Goal: Task Accomplishment & Management: Manage account settings

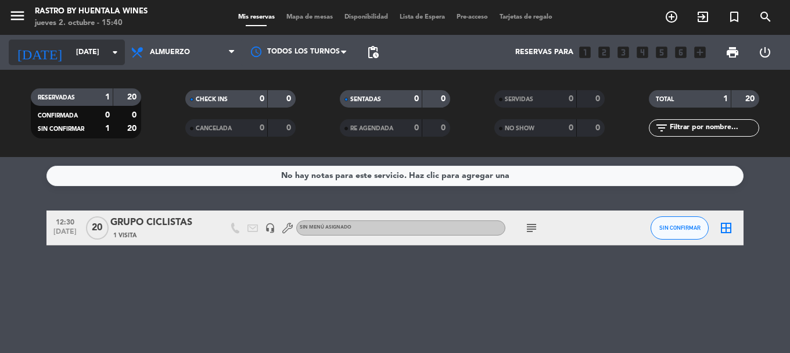
click at [70, 51] on input "[DATE]" at bounding box center [119, 52] width 98 height 20
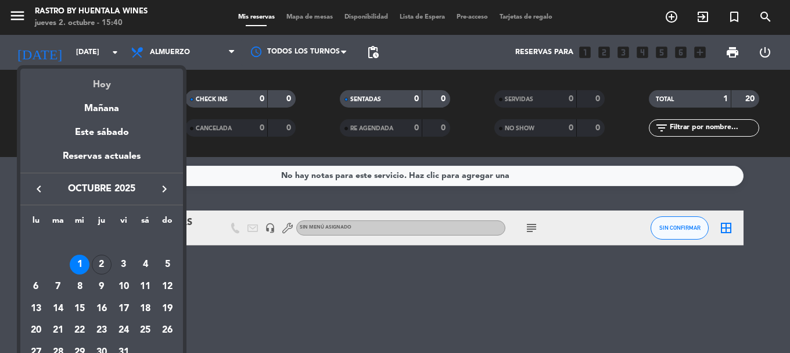
click at [113, 84] on div "Hoy" at bounding box center [101, 81] width 163 height 24
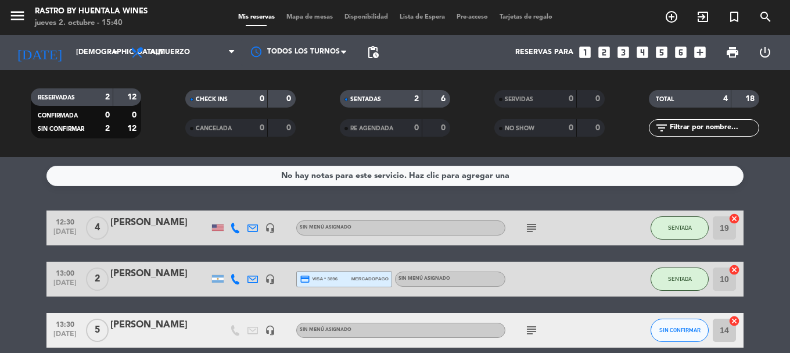
scroll to position [58, 0]
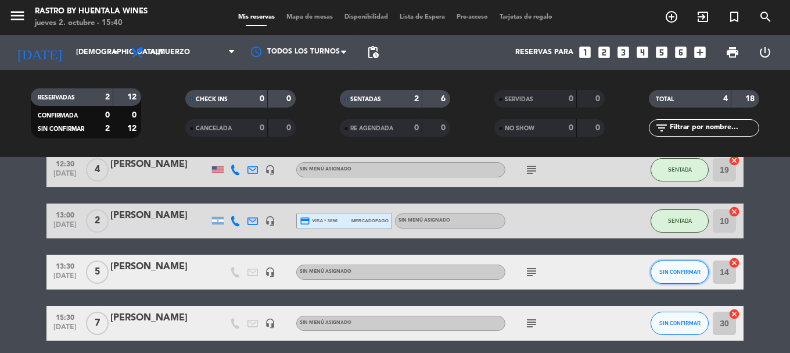
click at [687, 276] on button "SIN CONFIRMAR" at bounding box center [680, 271] width 58 height 23
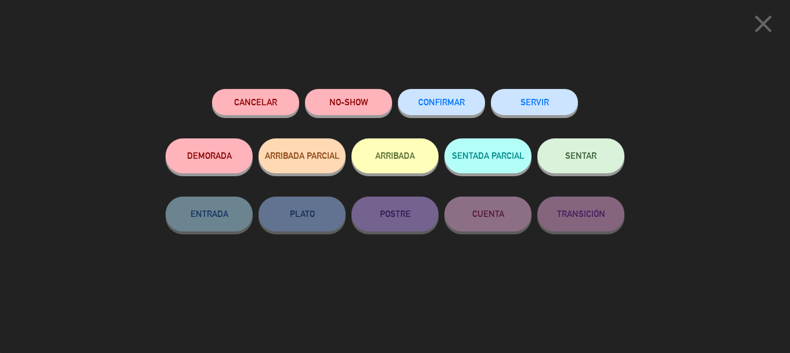
drag, startPoint x: 570, startPoint y: 159, endPoint x: 566, endPoint y: 167, distance: 8.6
click at [570, 158] on span "SENTAR" at bounding box center [580, 155] width 31 height 10
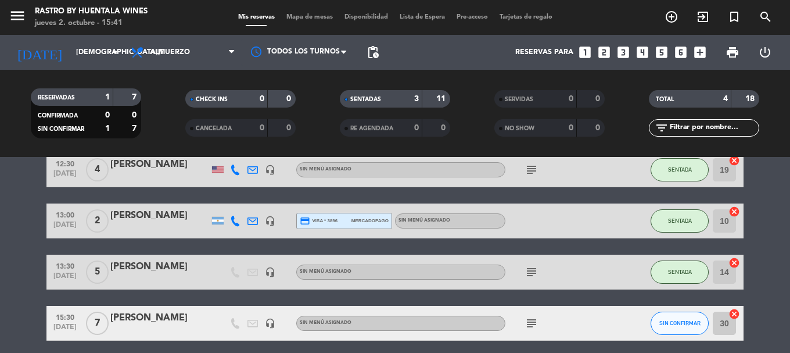
click at [536, 271] on icon "subject" at bounding box center [532, 272] width 14 height 14
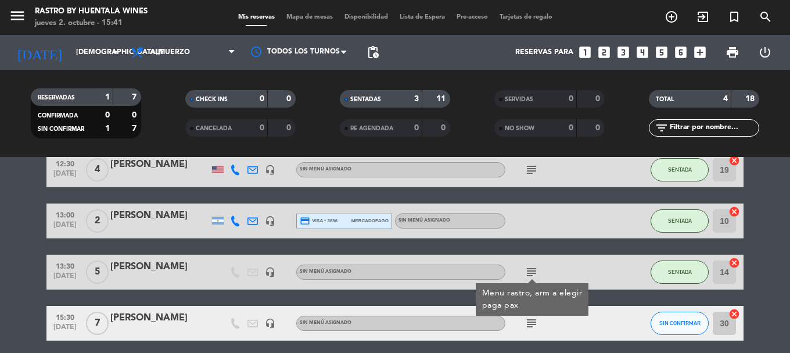
click at [538, 271] on icon "subject" at bounding box center [532, 272] width 14 height 14
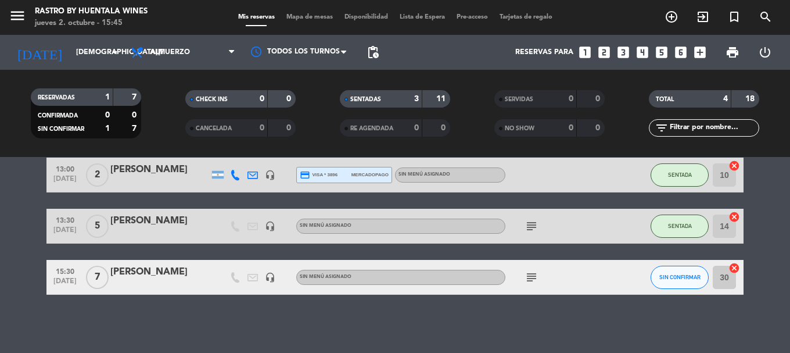
scroll to position [0, 0]
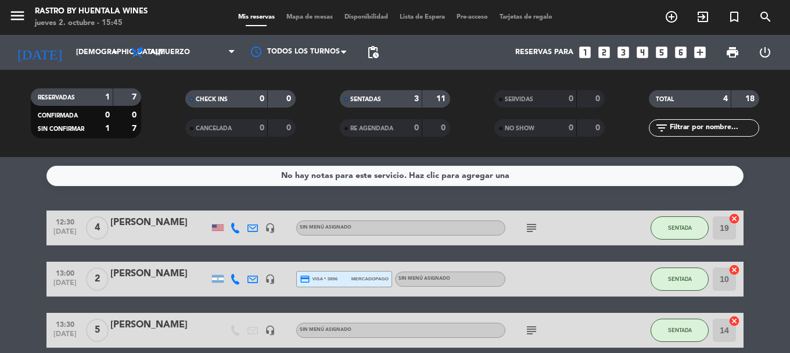
click at [127, 222] on div "[PERSON_NAME]" at bounding box center [159, 222] width 99 height 15
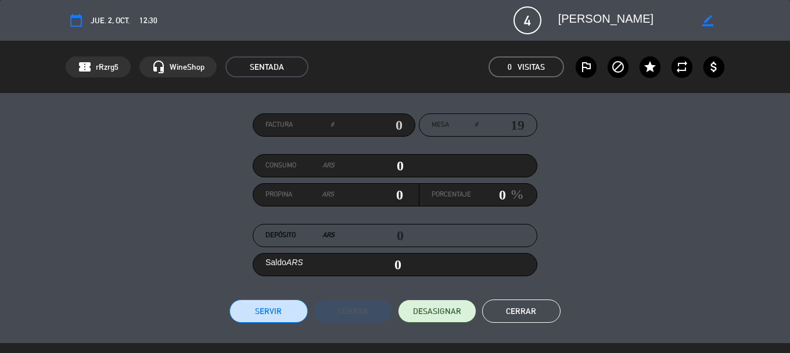
click at [504, 303] on button "Cerrar" at bounding box center [521, 310] width 78 height 23
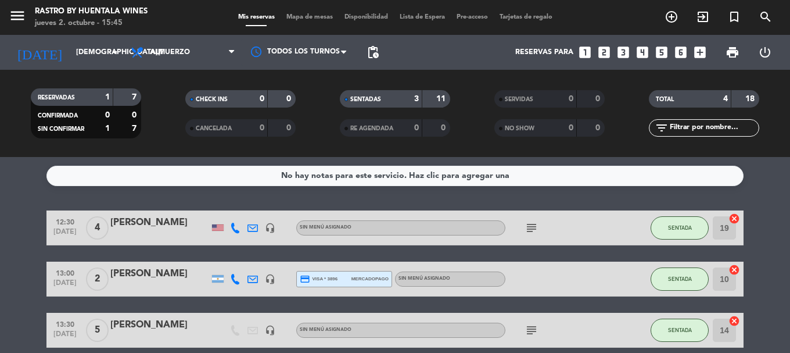
click at [580, 227] on div "subject" at bounding box center [557, 227] width 105 height 34
click at [538, 230] on icon "subject" at bounding box center [532, 228] width 14 height 14
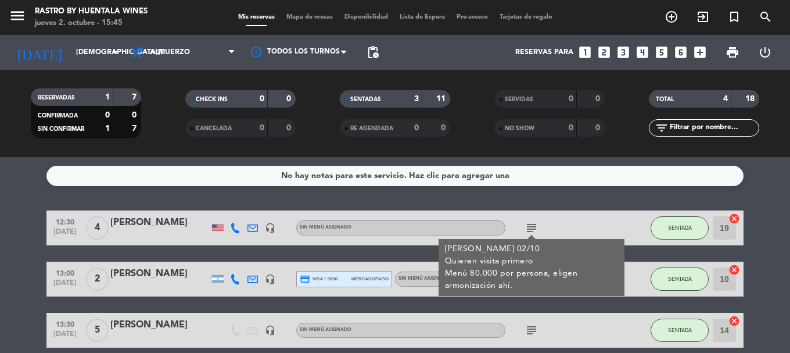
click at [169, 224] on div "[PERSON_NAME]" at bounding box center [159, 222] width 99 height 15
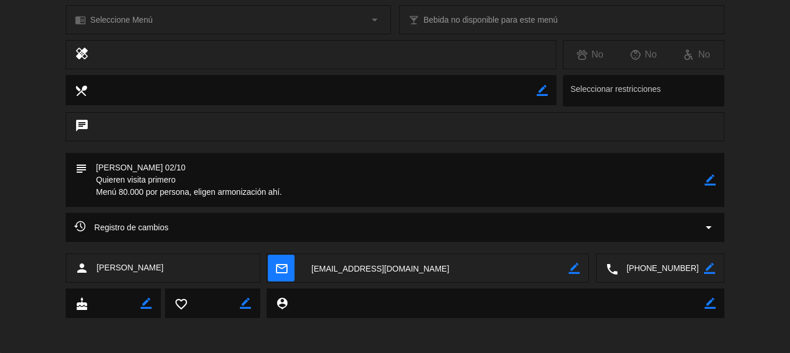
scroll to position [222, 0]
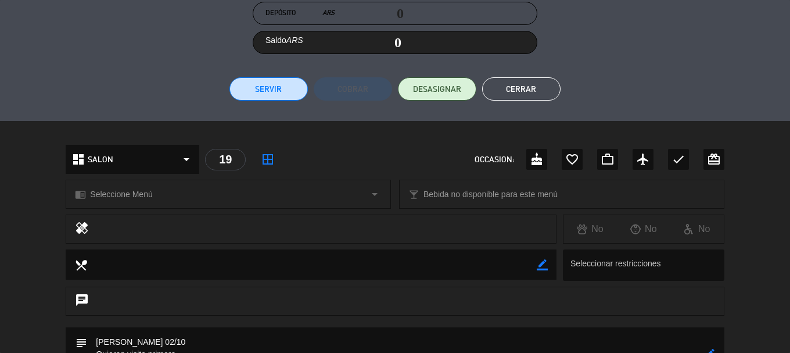
click at [541, 88] on button "Cerrar" at bounding box center [521, 88] width 78 height 23
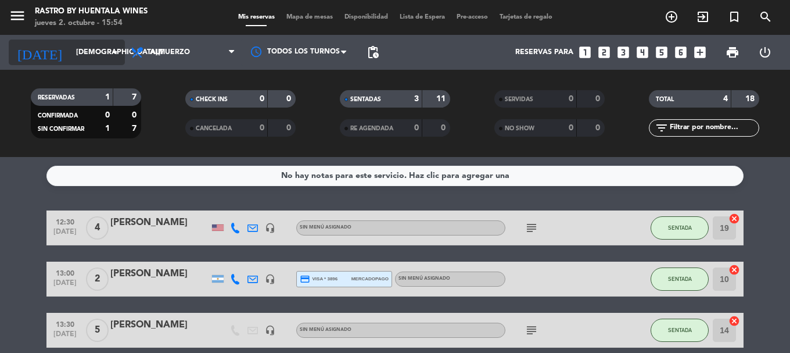
click at [70, 52] on input "[DEMOGRAPHIC_DATA][DATE]" at bounding box center [119, 52] width 98 height 20
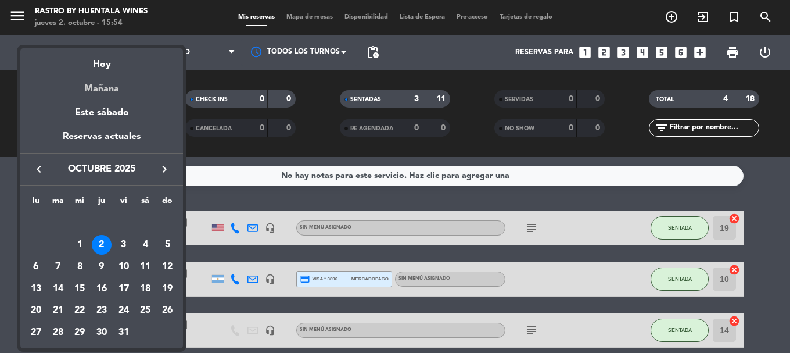
click at [112, 81] on div "Mañana" at bounding box center [101, 85] width 163 height 24
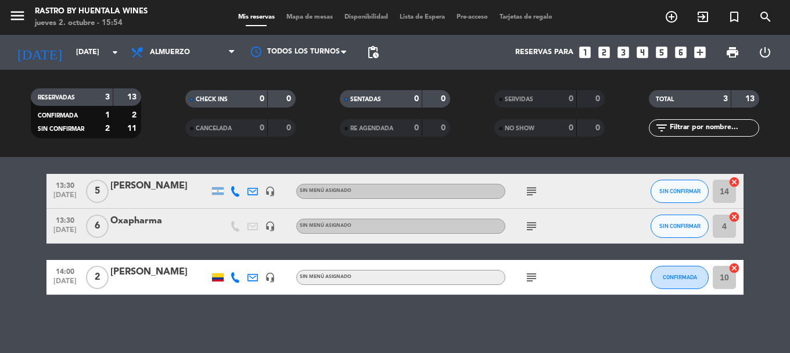
scroll to position [0, 0]
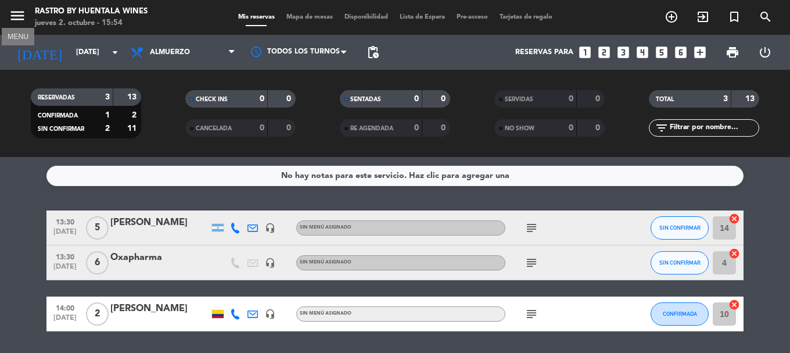
click at [23, 26] on button "menu" at bounding box center [17, 17] width 17 height 21
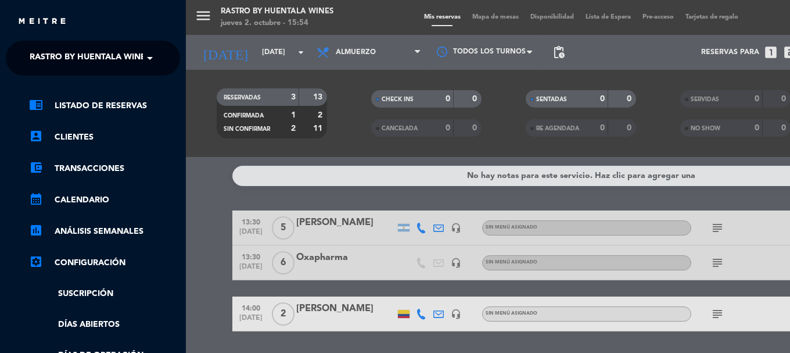
drag, startPoint x: 42, startPoint y: 53, endPoint x: 42, endPoint y: 61, distance: 8.1
click at [42, 55] on span "Rastro by Huentala Wines" at bounding box center [90, 58] width 121 height 24
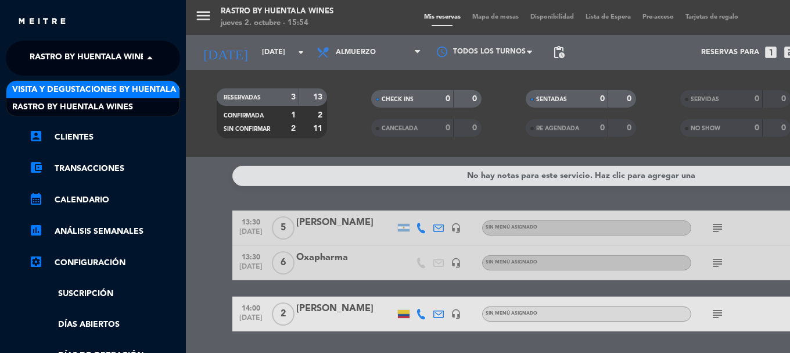
click at [44, 87] on span "Visita y Degustaciones by Huentala Wines" at bounding box center [108, 89] width 193 height 13
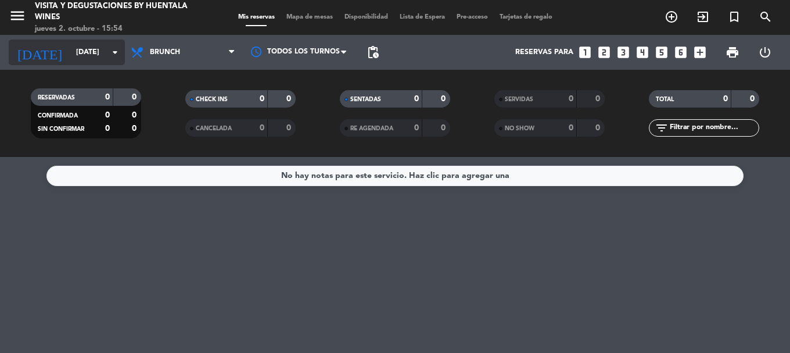
click at [77, 56] on input "[DATE]" at bounding box center [119, 52] width 98 height 20
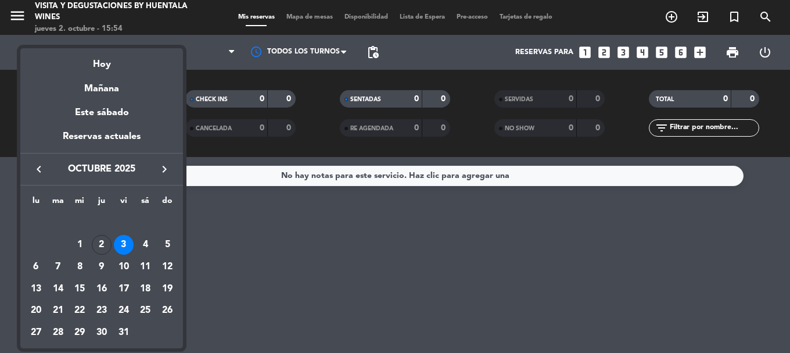
click at [145, 243] on div "4" at bounding box center [145, 245] width 20 height 20
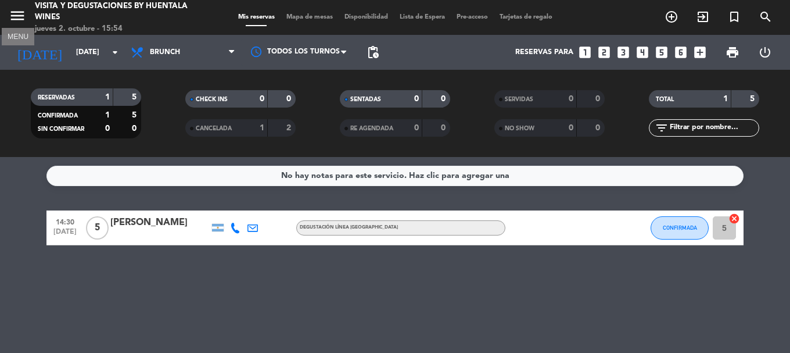
click at [12, 13] on icon "menu" at bounding box center [17, 15] width 17 height 17
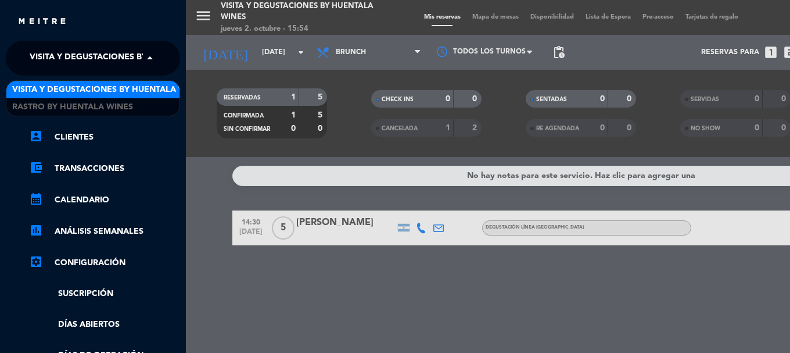
drag, startPoint x: 51, startPoint y: 62, endPoint x: 56, endPoint y: 96, distance: 34.7
click at [52, 64] on span "Visita y Degustaciones by Huentala Wines" at bounding box center [126, 58] width 193 height 24
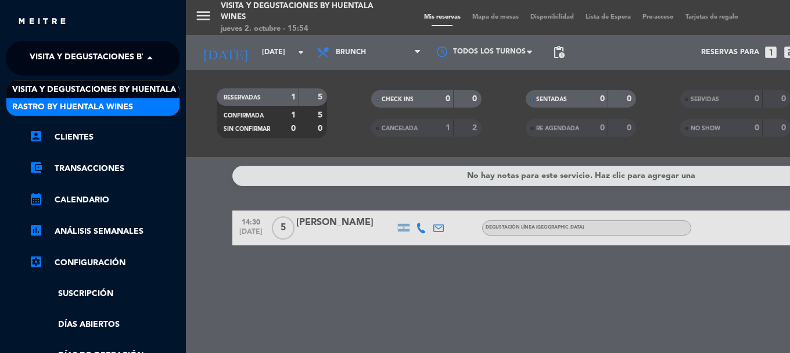
click at [57, 103] on span "Rastro by Huentala Wines" at bounding box center [72, 106] width 121 height 13
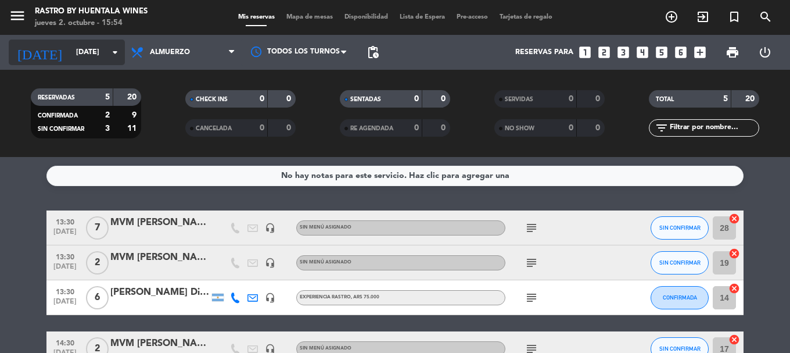
click at [70, 51] on input "[DATE]" at bounding box center [119, 52] width 98 height 20
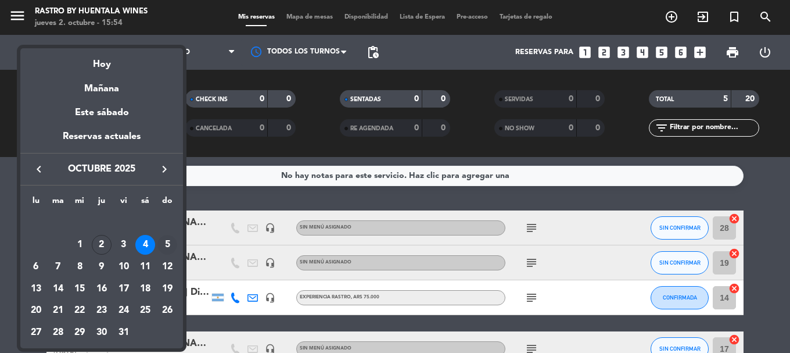
click at [163, 242] on div "5" at bounding box center [167, 245] width 20 height 20
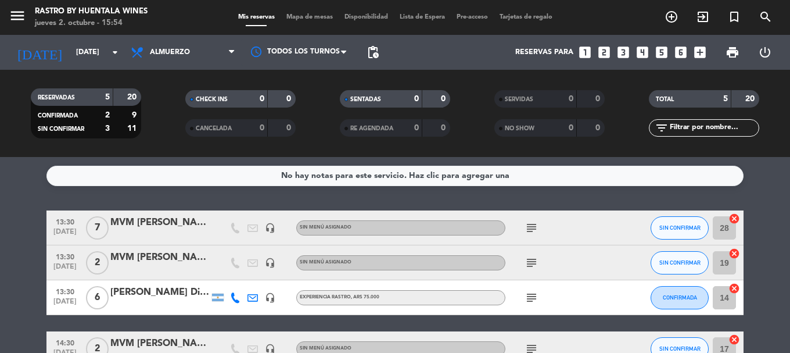
type input "[DATE]"
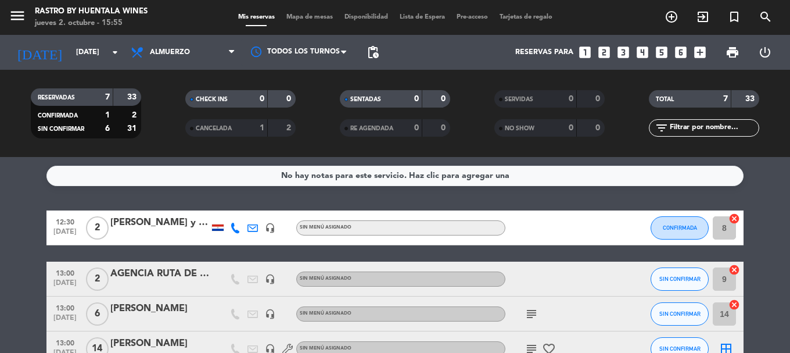
scroll to position [209, 0]
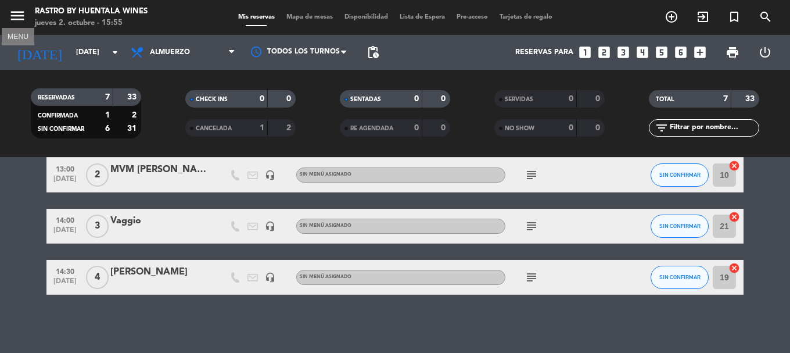
click at [15, 23] on icon "menu" at bounding box center [17, 15] width 17 height 17
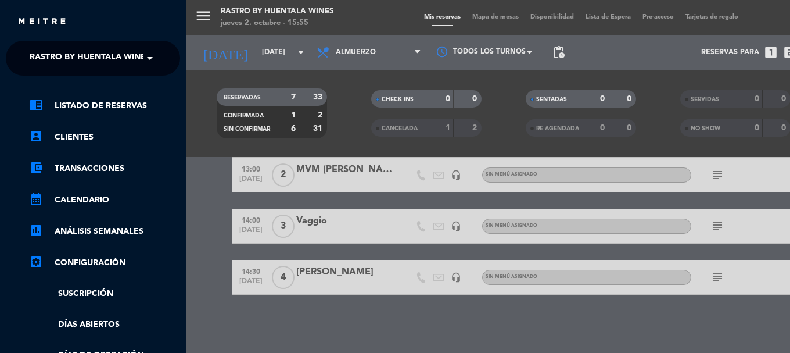
click at [90, 64] on span "Rastro by Huentala Wines" at bounding box center [90, 58] width 121 height 24
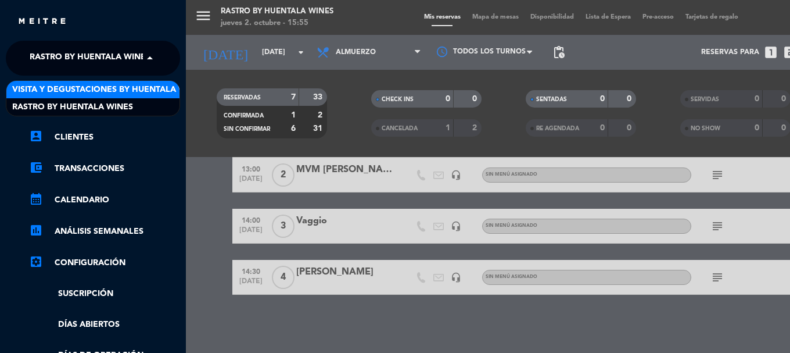
click at [90, 86] on span "Visita y Degustaciones by Huentala Wines" at bounding box center [108, 89] width 193 height 13
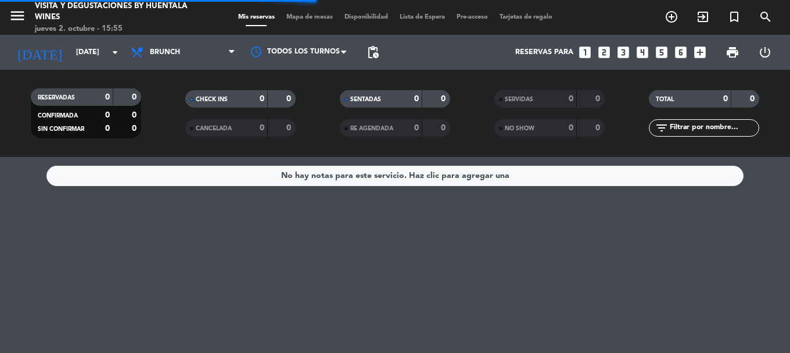
scroll to position [0, 0]
